Goal: Transaction & Acquisition: Purchase product/service

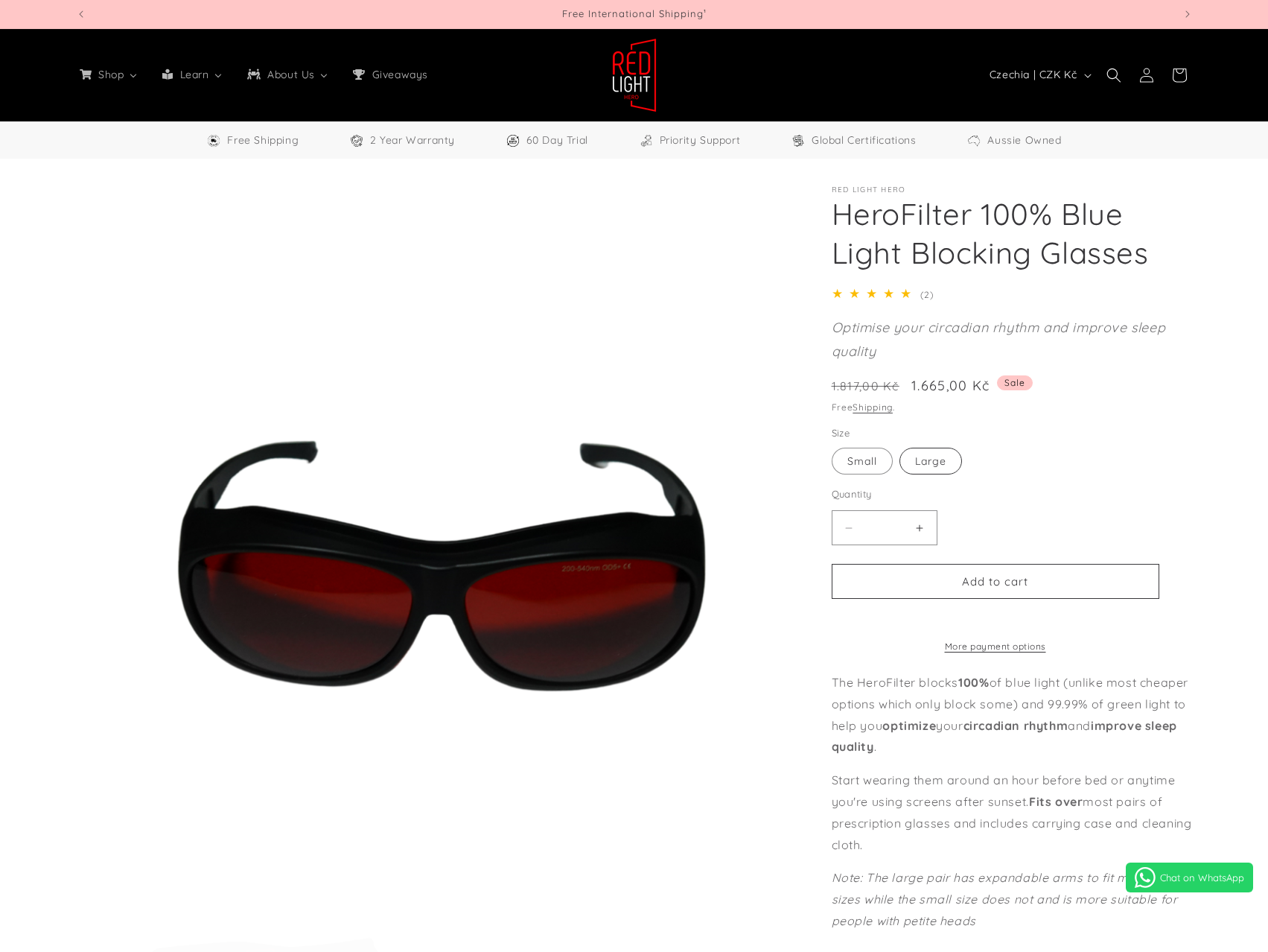
select select "**"
click at [931, 457] on label "Large Variant sold out or unavailable" at bounding box center [930, 461] width 63 height 27
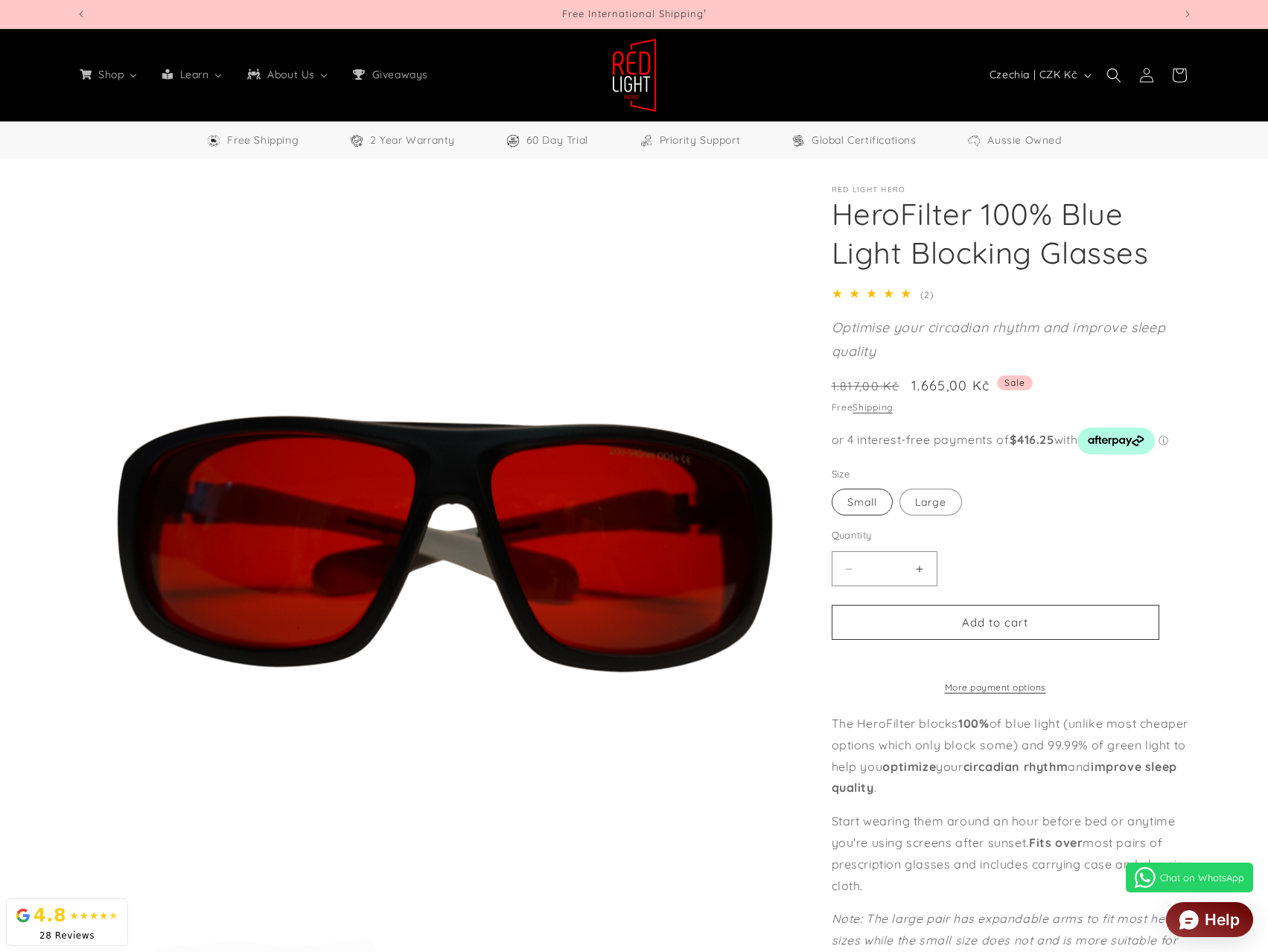
click at [864, 469] on fieldset "Size Small Variant sold out or unavailable Large Variant sold out or unavailable" at bounding box center [995, 492] width 328 height 50
click at [859, 491] on label "Small Variant sold out or unavailable" at bounding box center [862, 502] width 61 height 27
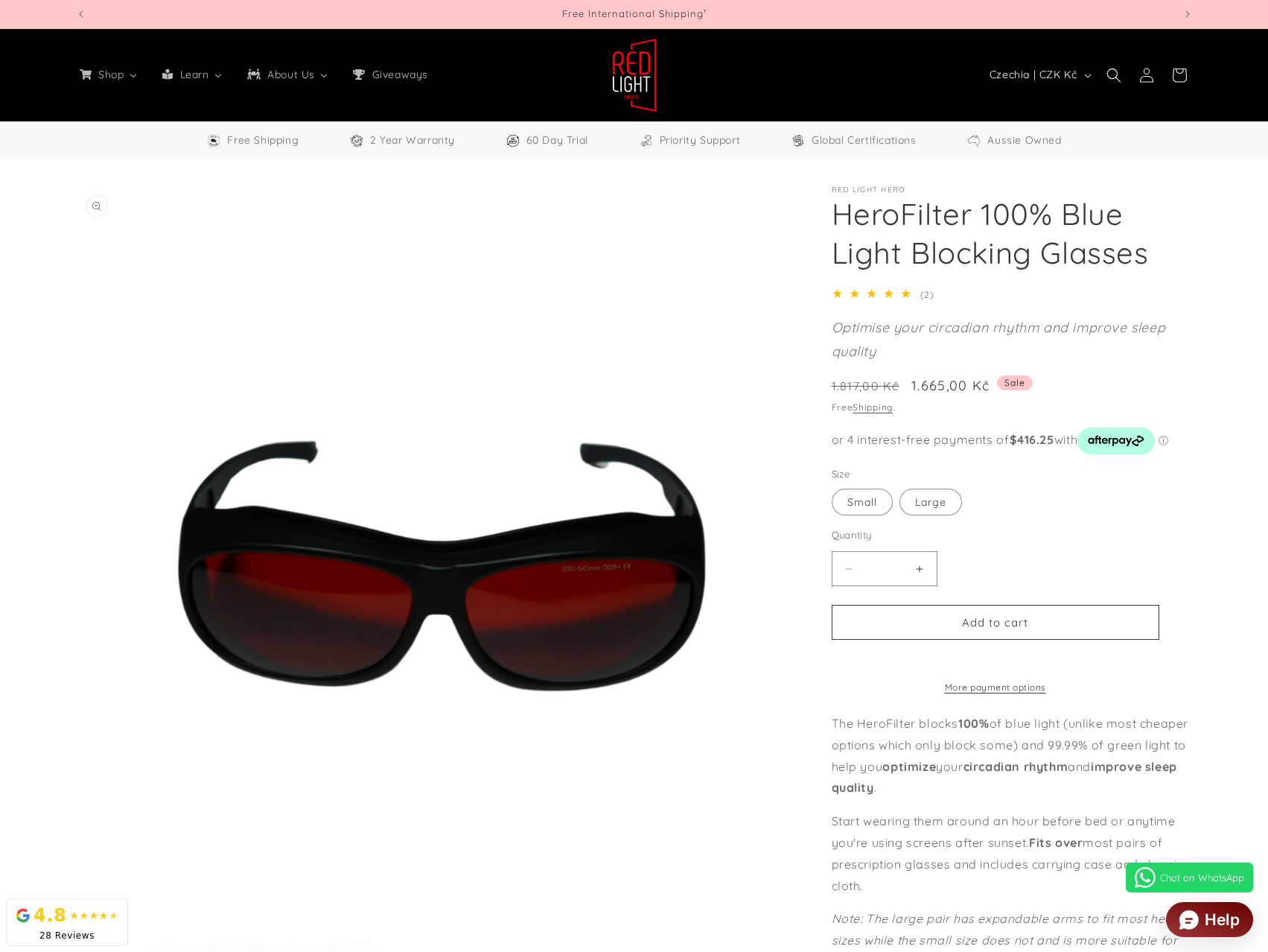
click at [77, 911] on button "Open media 1 in modal" at bounding box center [77, 911] width 0 height 0
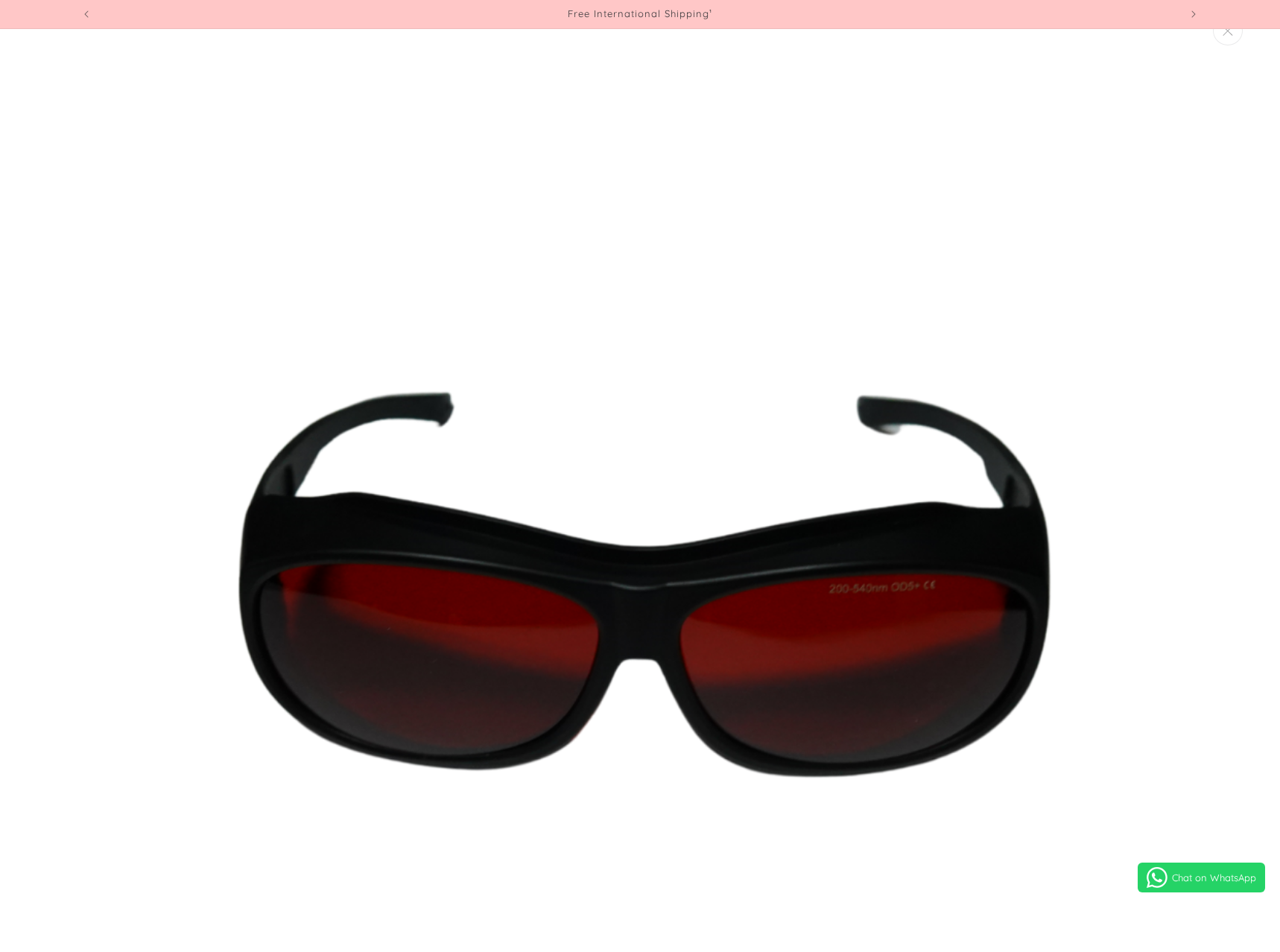
click at [1049, 530] on img "Media gallery" at bounding box center [640, 558] width 1116 height 1115
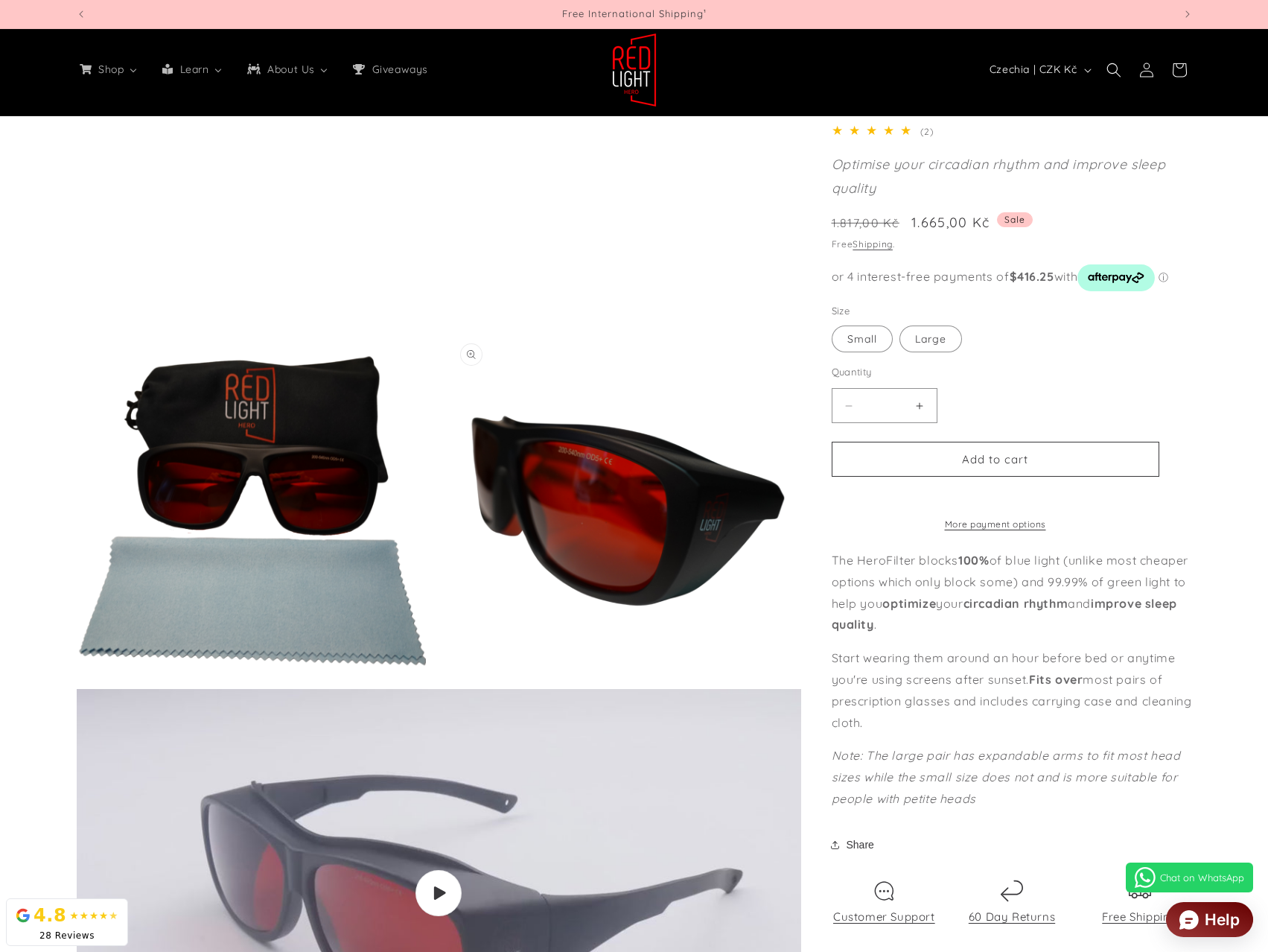
scroll to position [993, 0]
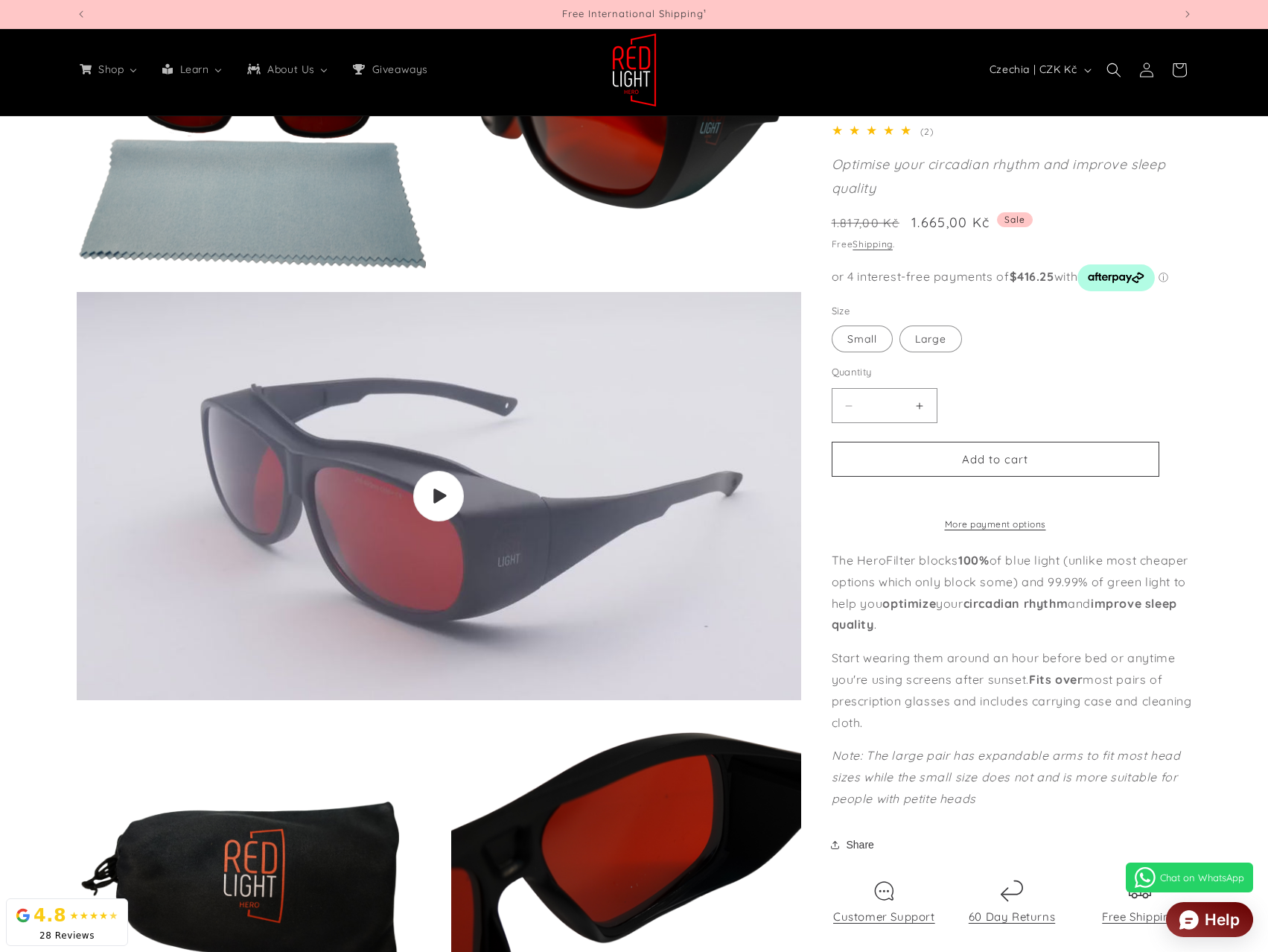
click at [444, 493] on icon "Gallery Viewer" at bounding box center [439, 496] width 15 height 16
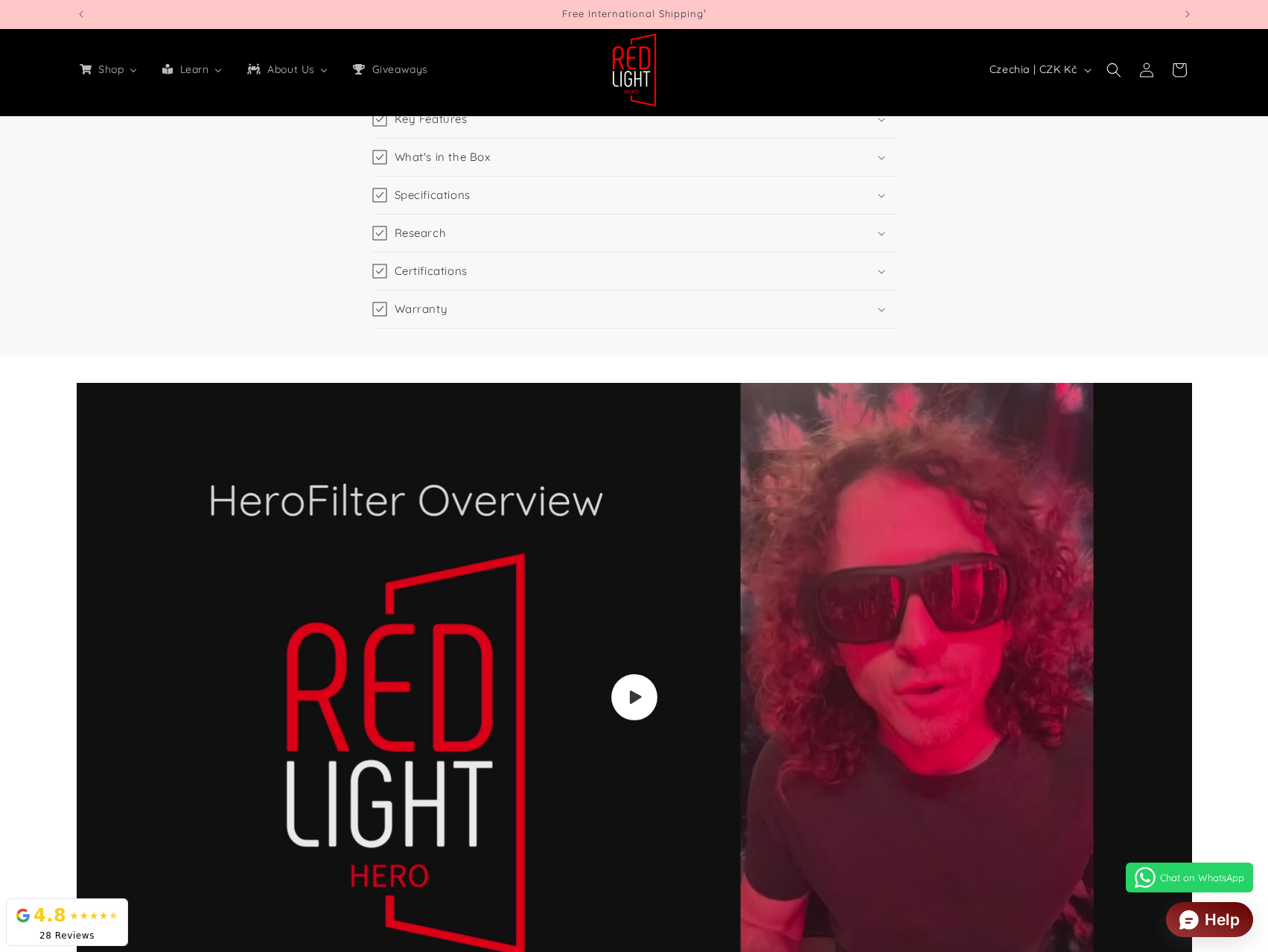
scroll to position [3971, 0]
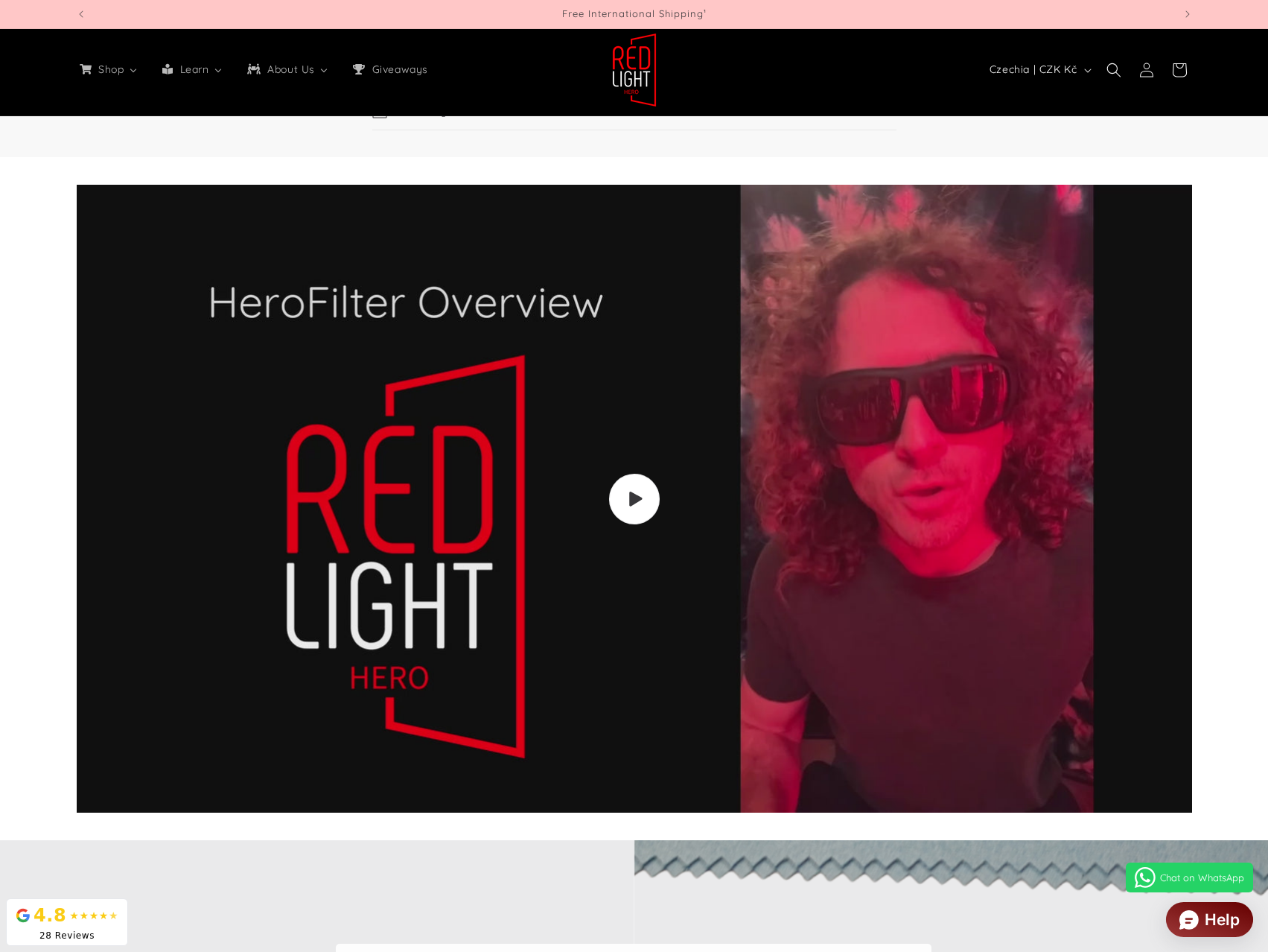
click at [647, 489] on span "Load video: Video walkthrough of Red Light Hero red light therapy panels and de…" at bounding box center [633, 498] width 50 height 50
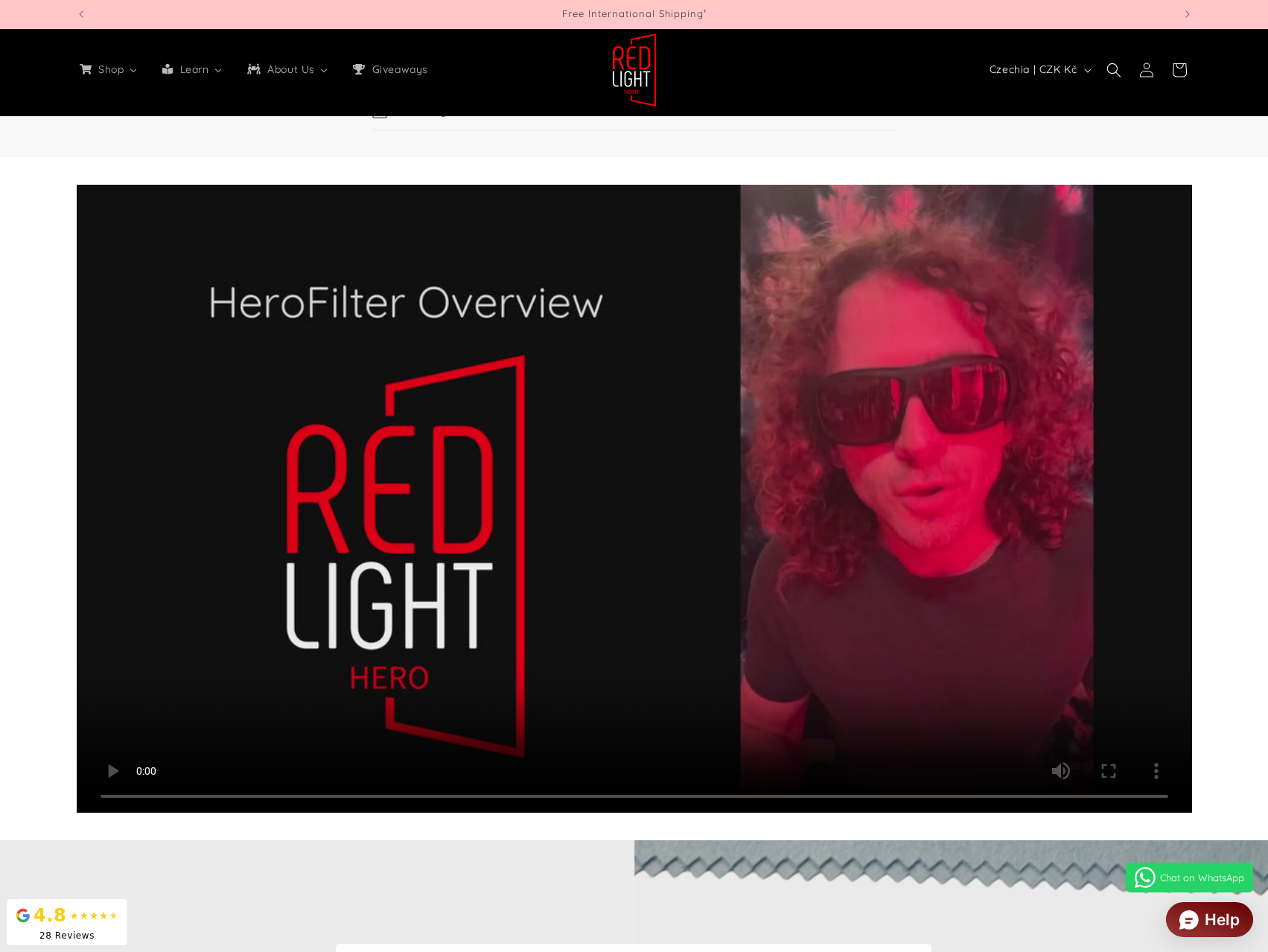
click at [834, 613] on video at bounding box center [634, 498] width 1115 height 627
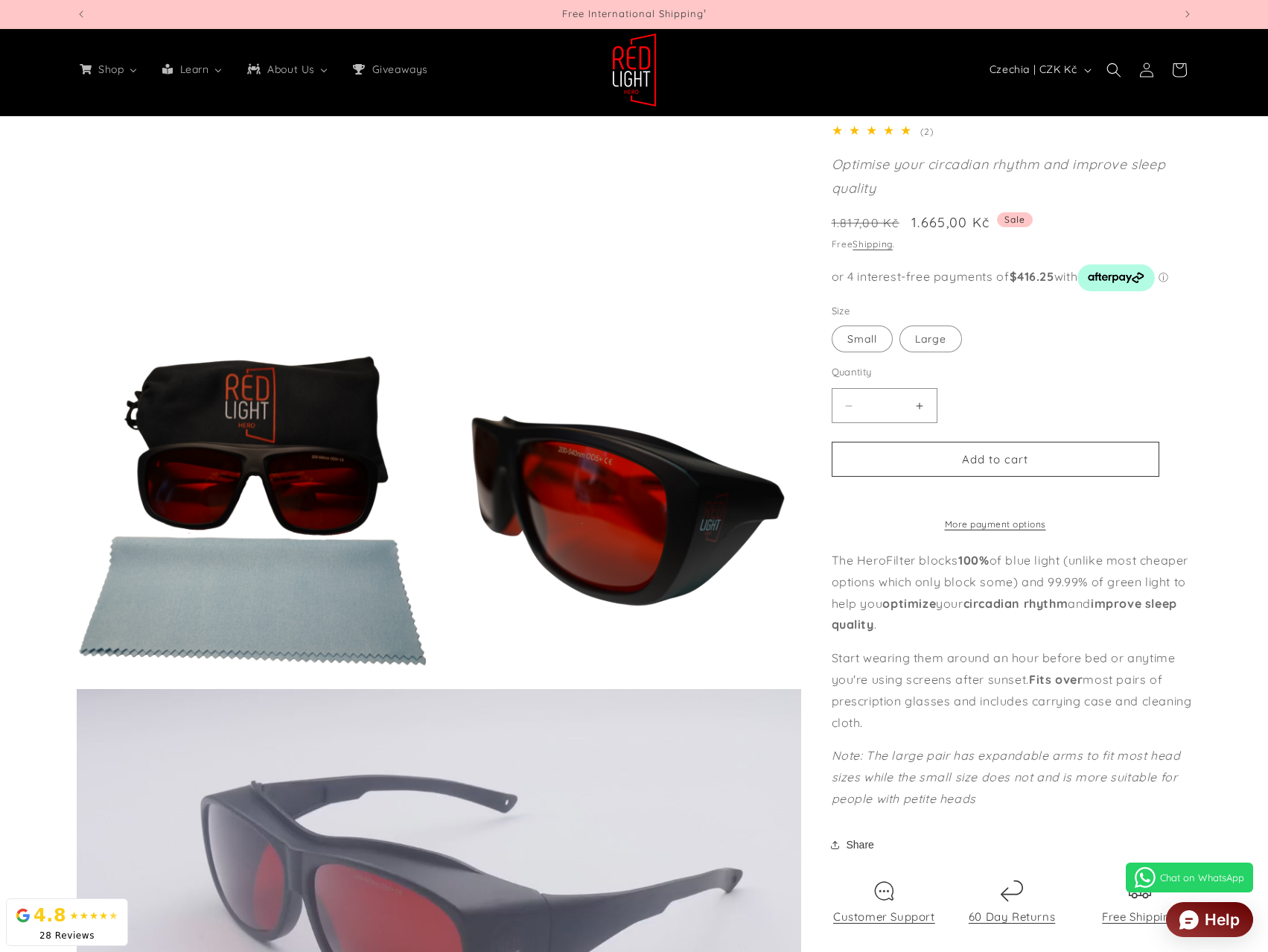
scroll to position [0, 0]
